Goal: Complete application form

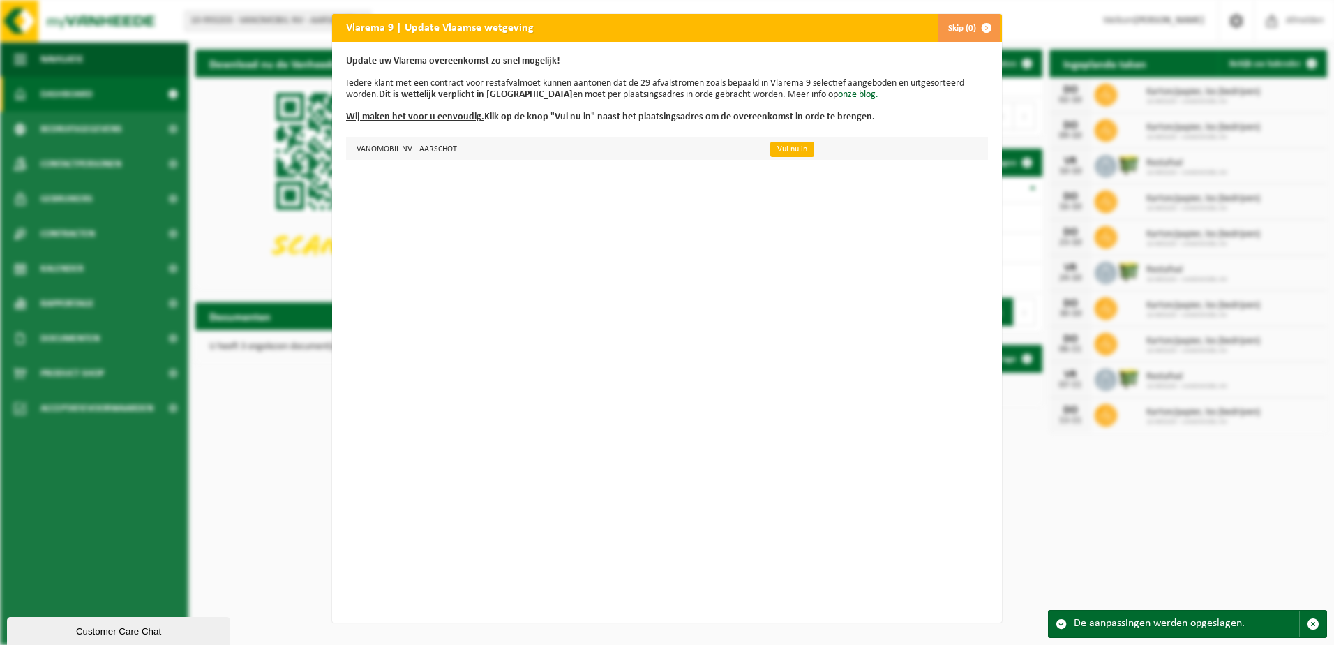
click at [782, 151] on link "Vul nu in" at bounding box center [792, 149] width 44 height 15
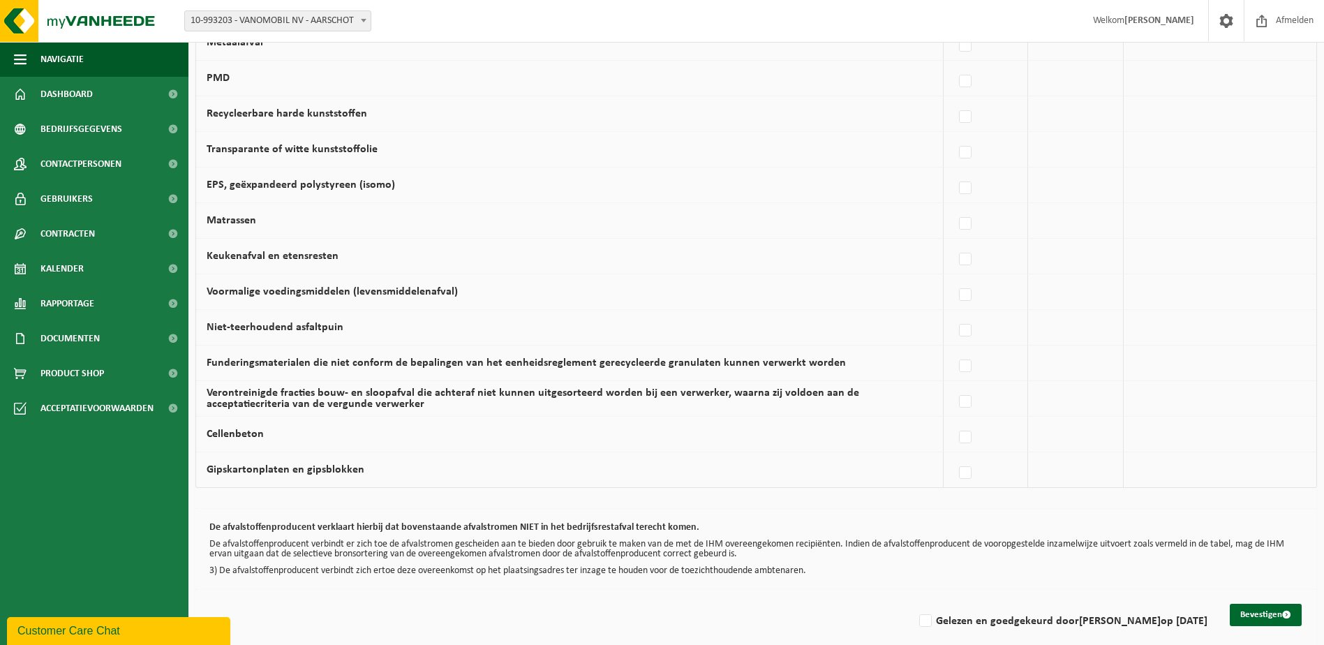
scroll to position [803, 0]
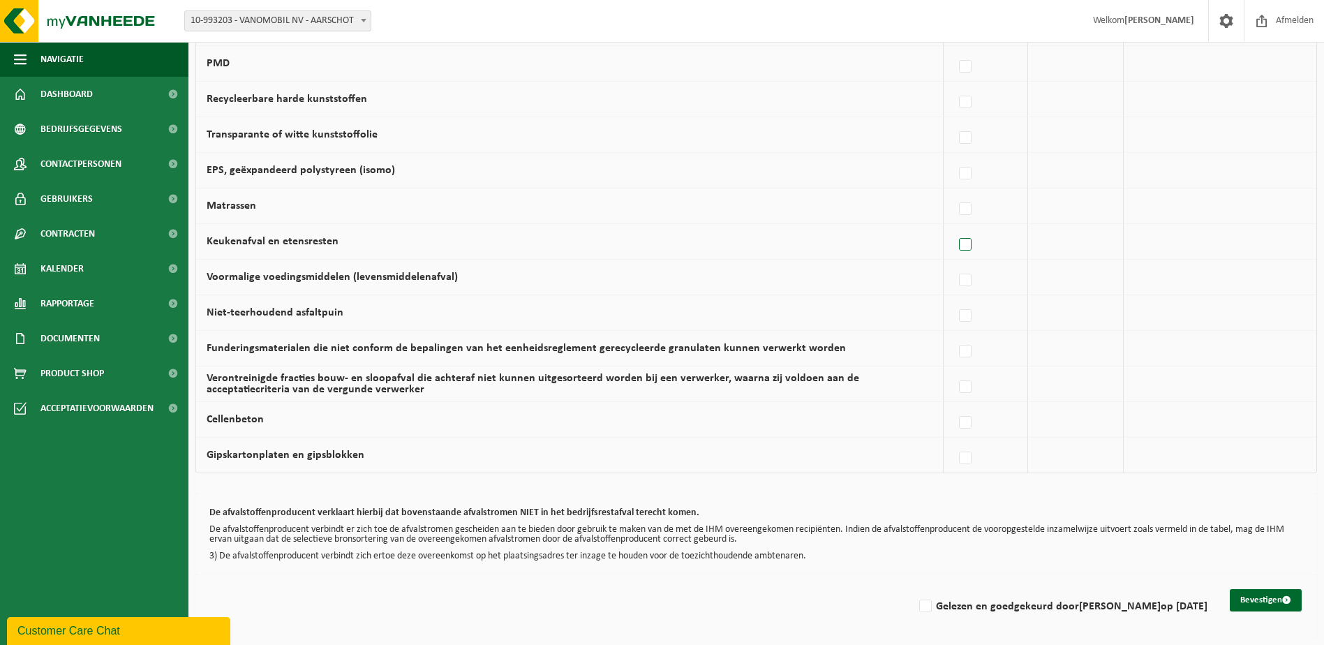
click at [968, 247] on label at bounding box center [966, 244] width 20 height 21
click at [954, 228] on input "Keukenafval en etensresten" at bounding box center [953, 227] width 1 height 1
checkbox input "true"
click at [922, 604] on label "Gelezen en goedgekeurd door Dieter Schepens op 01/10/25" at bounding box center [1061, 606] width 291 height 21
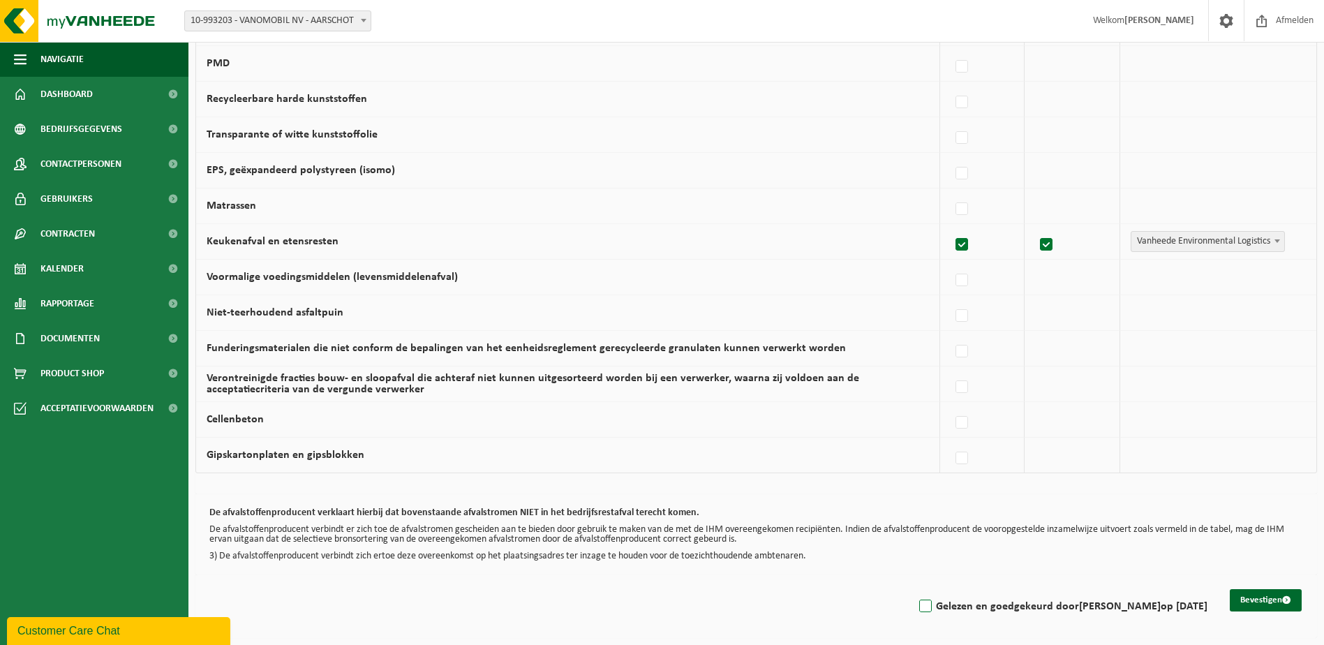
click at [914, 589] on input "Gelezen en goedgekeurd door Dieter Schepens op 01/10/25" at bounding box center [914, 588] width 1 height 1
checkbox input "true"
click at [967, 283] on label at bounding box center [963, 280] width 20 height 21
click at [950, 263] on input "Voormalige voedingsmiddelen (levensmiddelenafval)" at bounding box center [950, 262] width 1 height 1
checkbox input "true"
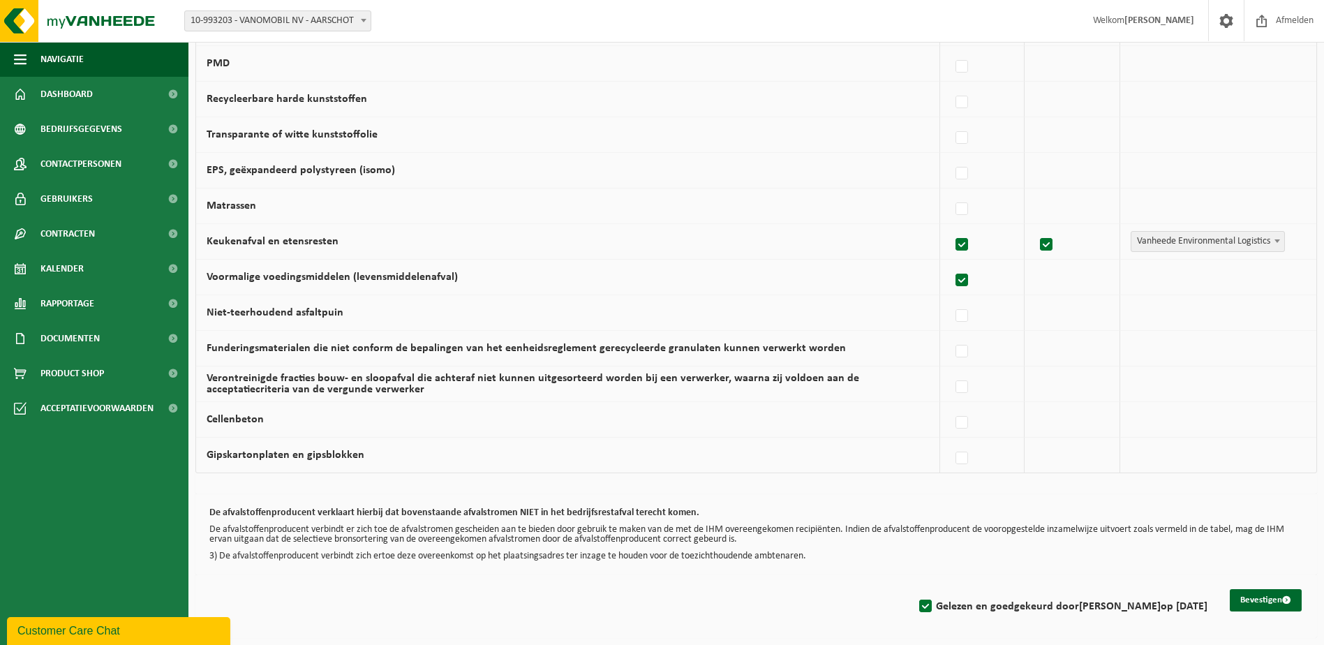
checkbox input "true"
click at [963, 137] on label at bounding box center [963, 138] width 20 height 21
click at [950, 121] on input "Transparante of witte kunststoffolie" at bounding box center [950, 120] width 1 height 1
checkbox input "true"
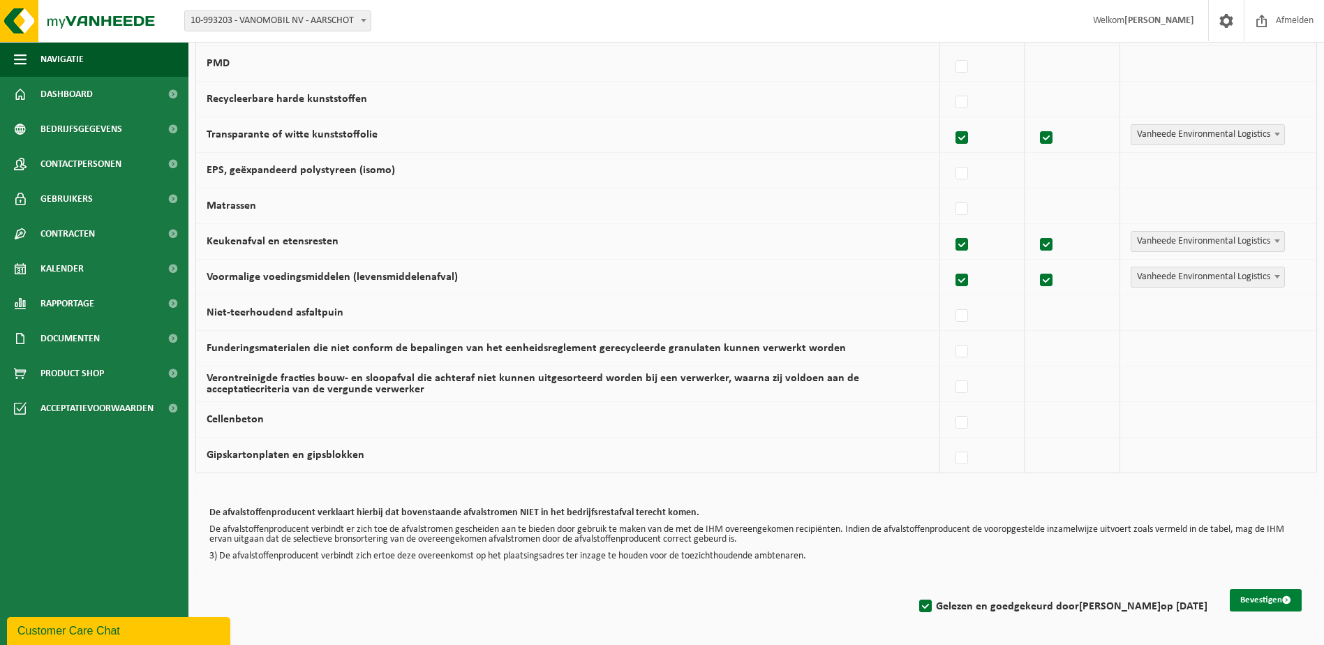
click at [1285, 601] on span "submit" at bounding box center [1286, 599] width 9 height 9
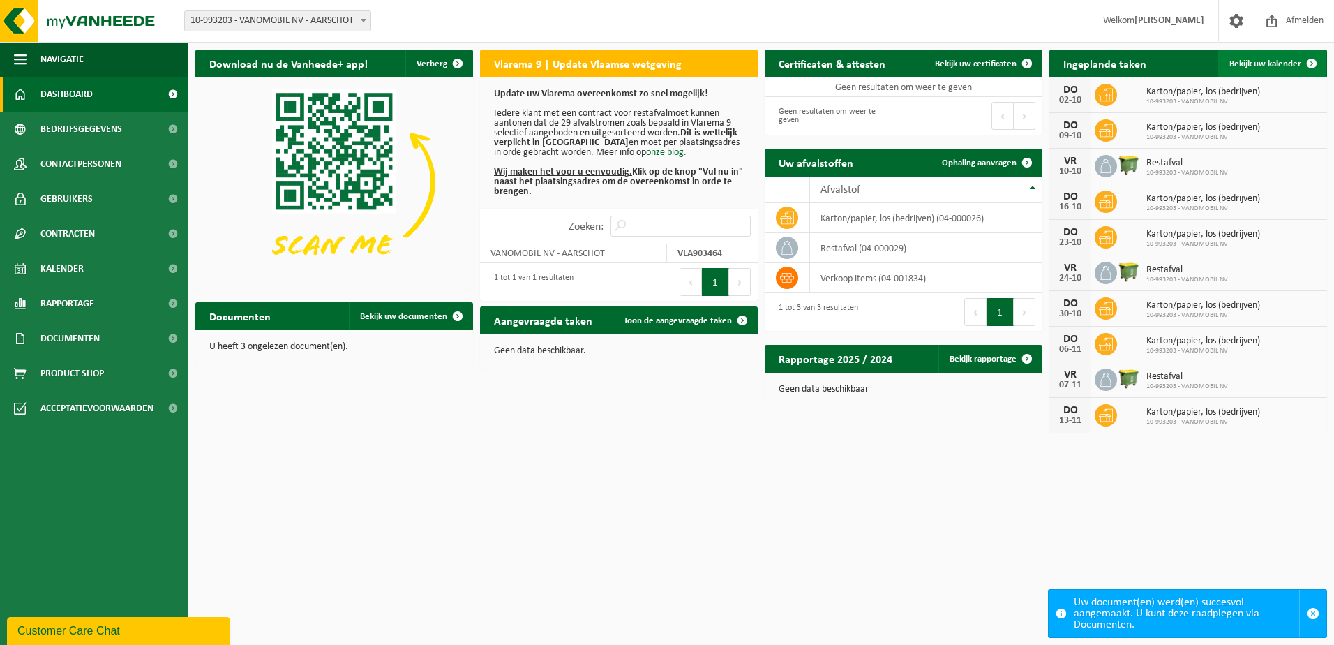
click at [1314, 61] on span at bounding box center [1312, 64] width 28 height 28
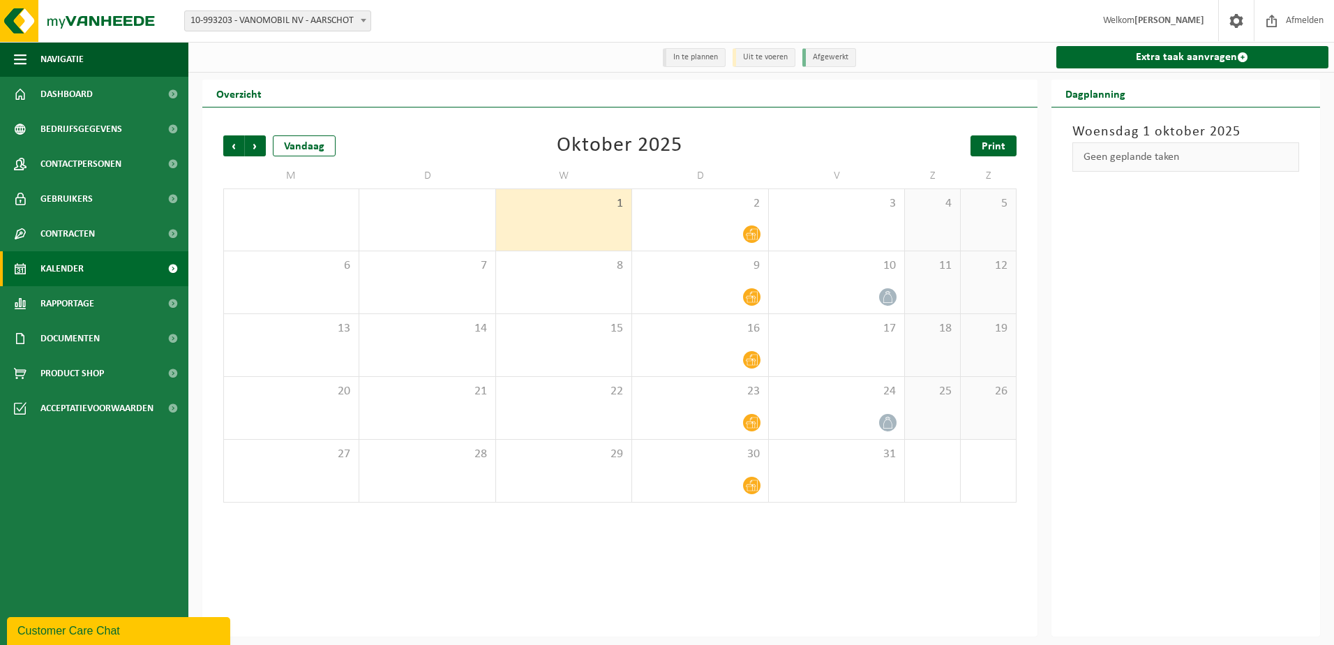
click at [994, 148] on span "Print" at bounding box center [994, 146] width 24 height 11
click at [253, 144] on span "Volgende" at bounding box center [255, 145] width 21 height 21
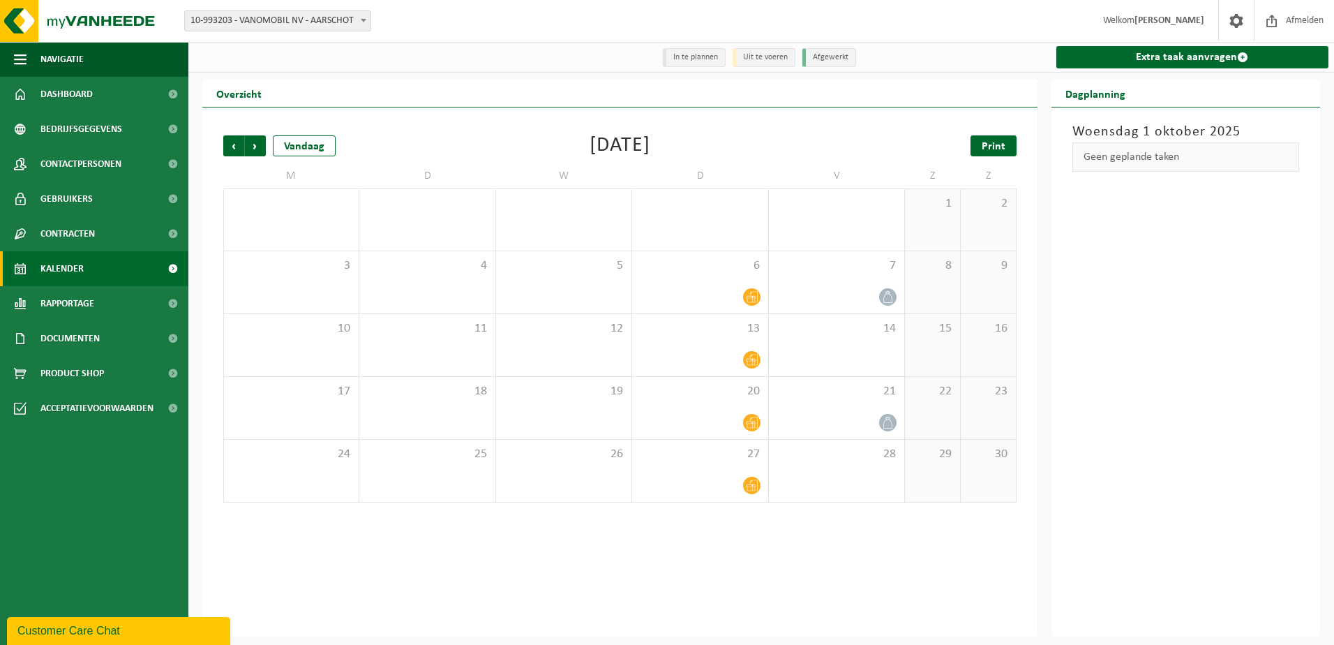
click at [999, 148] on span "Print" at bounding box center [994, 146] width 24 height 11
click at [256, 145] on span "Volgende" at bounding box center [255, 145] width 21 height 21
click at [999, 146] on span "Print" at bounding box center [994, 146] width 24 height 11
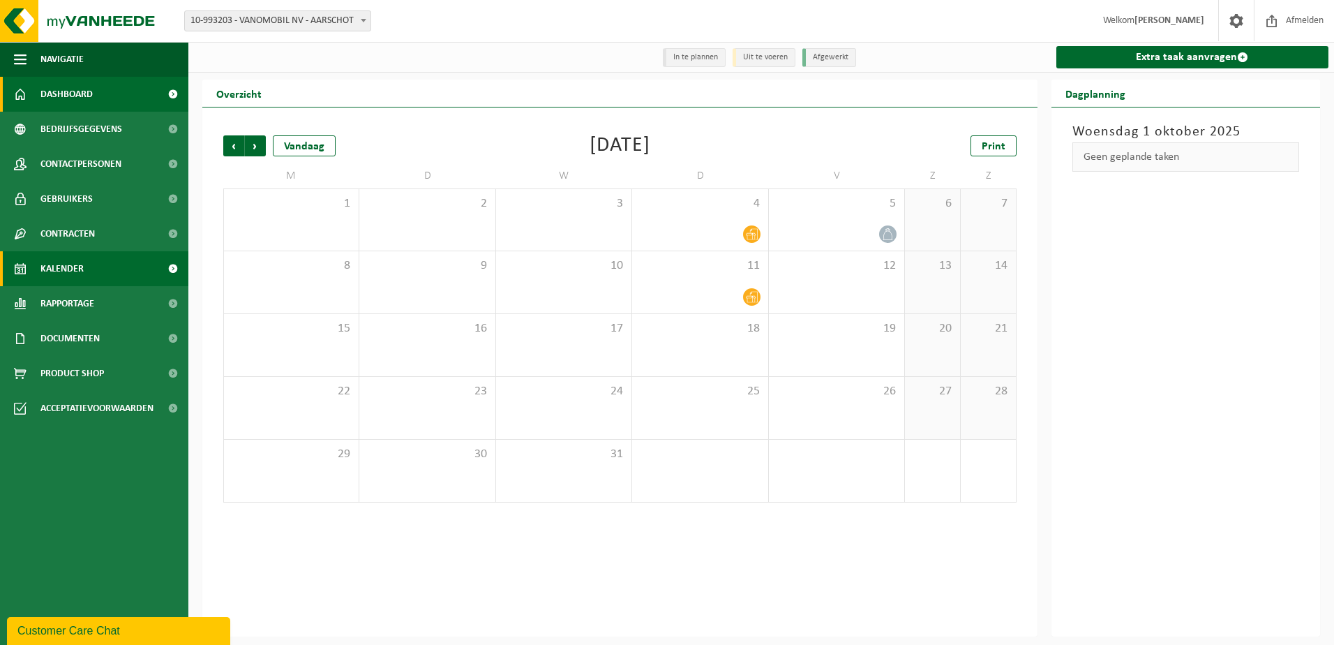
click at [71, 97] on span "Dashboard" at bounding box center [66, 94] width 52 height 35
